Goal: Task Accomplishment & Management: Complete application form

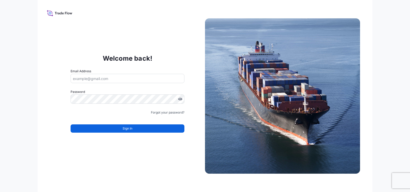
click at [109, 80] on input "Email Address" at bounding box center [128, 78] width 114 height 9
type input "rocio.soriano@psabdp.com"
click at [132, 79] on input "Email Address" at bounding box center [128, 78] width 114 height 9
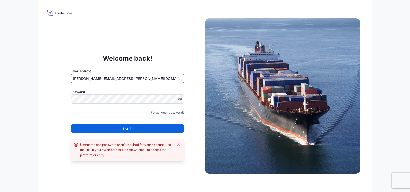
drag, startPoint x: 101, startPoint y: 78, endPoint x: 148, endPoint y: 80, distance: 47.7
click at [148, 80] on input "[PERSON_NAME][EMAIL_ADDRESS][PERSON_NAME][DOMAIN_NAME]" at bounding box center [128, 78] width 114 height 9
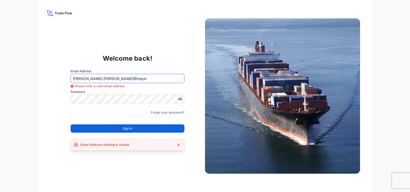
click at [145, 80] on input "rocio.soriano@bdpin" at bounding box center [128, 78] width 114 height 9
click at [110, 78] on input "rocio.soriano@bdpin" at bounding box center [128, 78] width 114 height 9
drag, startPoint x: 98, startPoint y: 79, endPoint x: 121, endPoint y: 77, distance: 22.8
click at [121, 77] on input "rocio.soriano@bdpin" at bounding box center [128, 78] width 114 height 9
type input "rocio.soriano@bdpin"
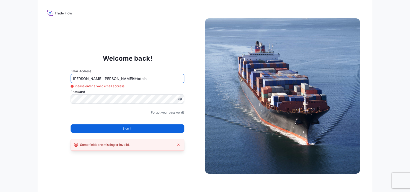
click at [28, 128] on div "Welcome back! Email Address rocio.soriano@bdpin Please enter a valid email addr…" at bounding box center [205, 96] width 410 height 192
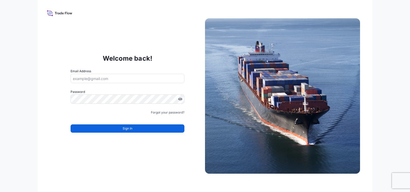
click at [123, 82] on input "Email Address" at bounding box center [128, 78] width 114 height 9
type input "[PERSON_NAME][EMAIL_ADDRESS][PERSON_NAME][DOMAIN_NAME]"
click at [59, 13] on icon at bounding box center [60, 12] width 26 height 7
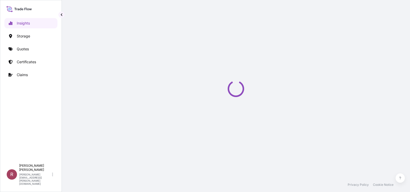
select select "2025"
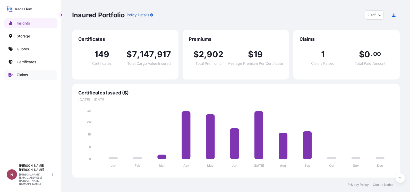
click at [17, 77] on p "Claims" at bounding box center [22, 74] width 11 height 5
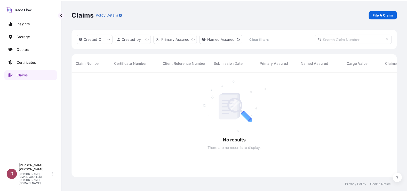
scroll to position [120, 324]
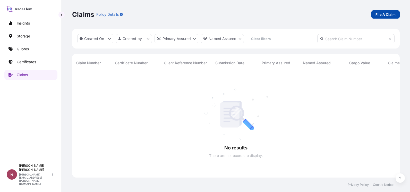
click at [390, 15] on p "File A Claim" at bounding box center [386, 14] width 20 height 5
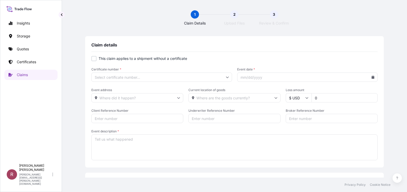
click at [132, 76] on input "Certificate number *" at bounding box center [161, 76] width 141 height 9
paste input "2481645033471"
type input "2481645033471"
click at [95, 59] on div at bounding box center [93, 58] width 5 height 5
click at [176, 78] on input "Primary Assured *" at bounding box center [161, 76] width 141 height 9
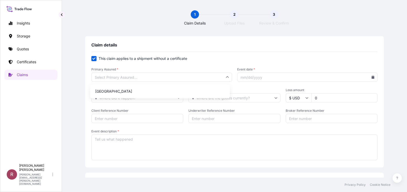
click at [113, 78] on input "Primary Assured *" at bounding box center [161, 76] width 141 height 9
click at [164, 76] on input "Primary Assured *" at bounding box center [161, 76] width 141 height 9
click at [93, 61] on form "This claim applies to a shipment without a certificate Primary Assured * Event …" at bounding box center [234, 108] width 286 height 105
checkbox input "false"
click at [114, 77] on input "Certificate number *" at bounding box center [161, 76] width 141 height 9
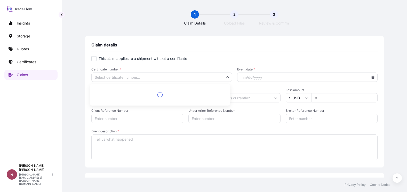
paste input "2481645033471"
type input "2481645033471"
